Goal: Transaction & Acquisition: Purchase product/service

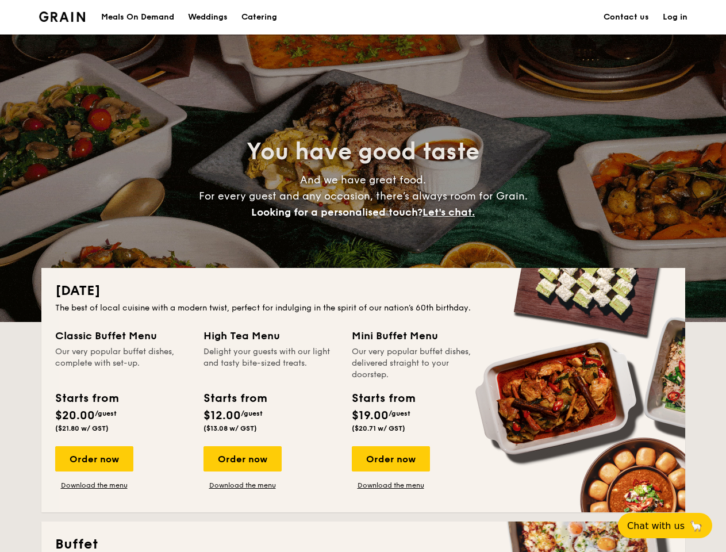
click at [363, 276] on div "[DATE] The best of local cuisine with a modern twist, perfect for indulging in …" at bounding box center [363, 390] width 644 height 244
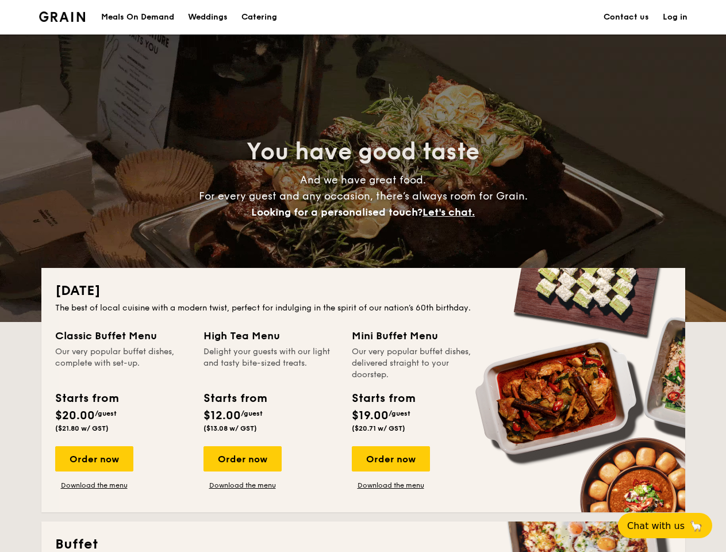
click at [675, 17] on link "Log in" at bounding box center [675, 17] width 25 height 34
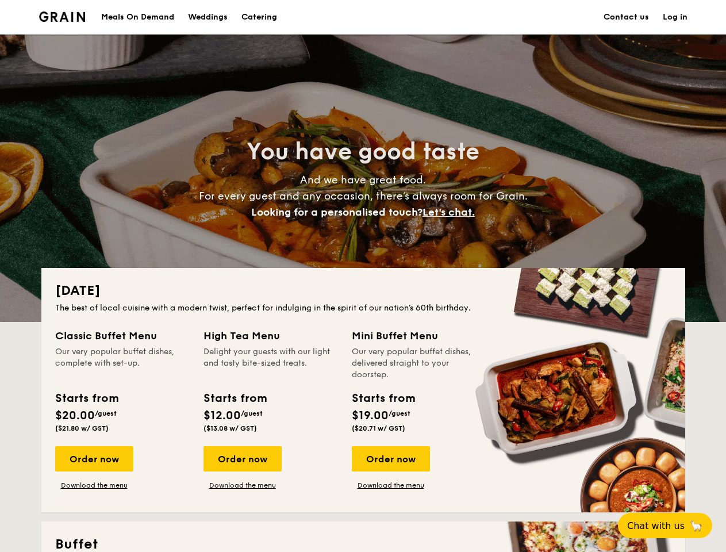
click at [452, 212] on span "Let's chat." at bounding box center [449, 212] width 52 height 13
click at [94, 459] on div "Order now" at bounding box center [94, 458] width 78 height 25
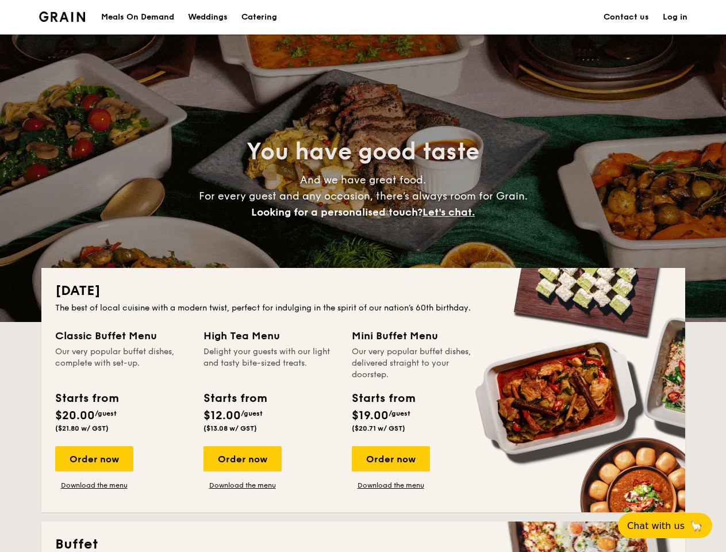
click at [242, 459] on div "Order now" at bounding box center [243, 458] width 78 height 25
click at [390, 459] on div "Order now" at bounding box center [391, 458] width 78 height 25
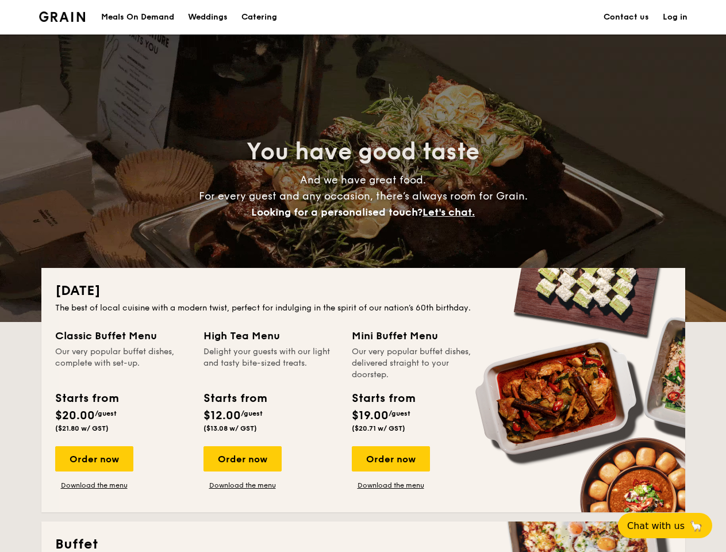
click at [671, 525] on span "Chat with us" at bounding box center [655, 525] width 57 height 11
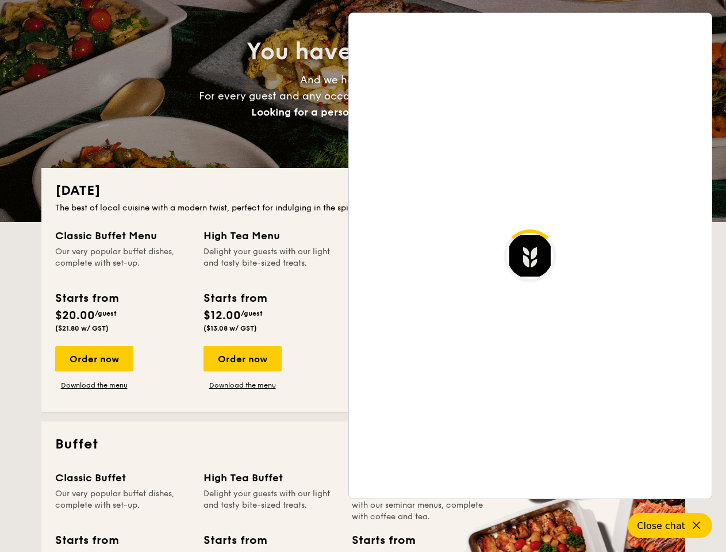
scroll to position [2226, 0]
